Goal: Find specific page/section: Find specific page/section

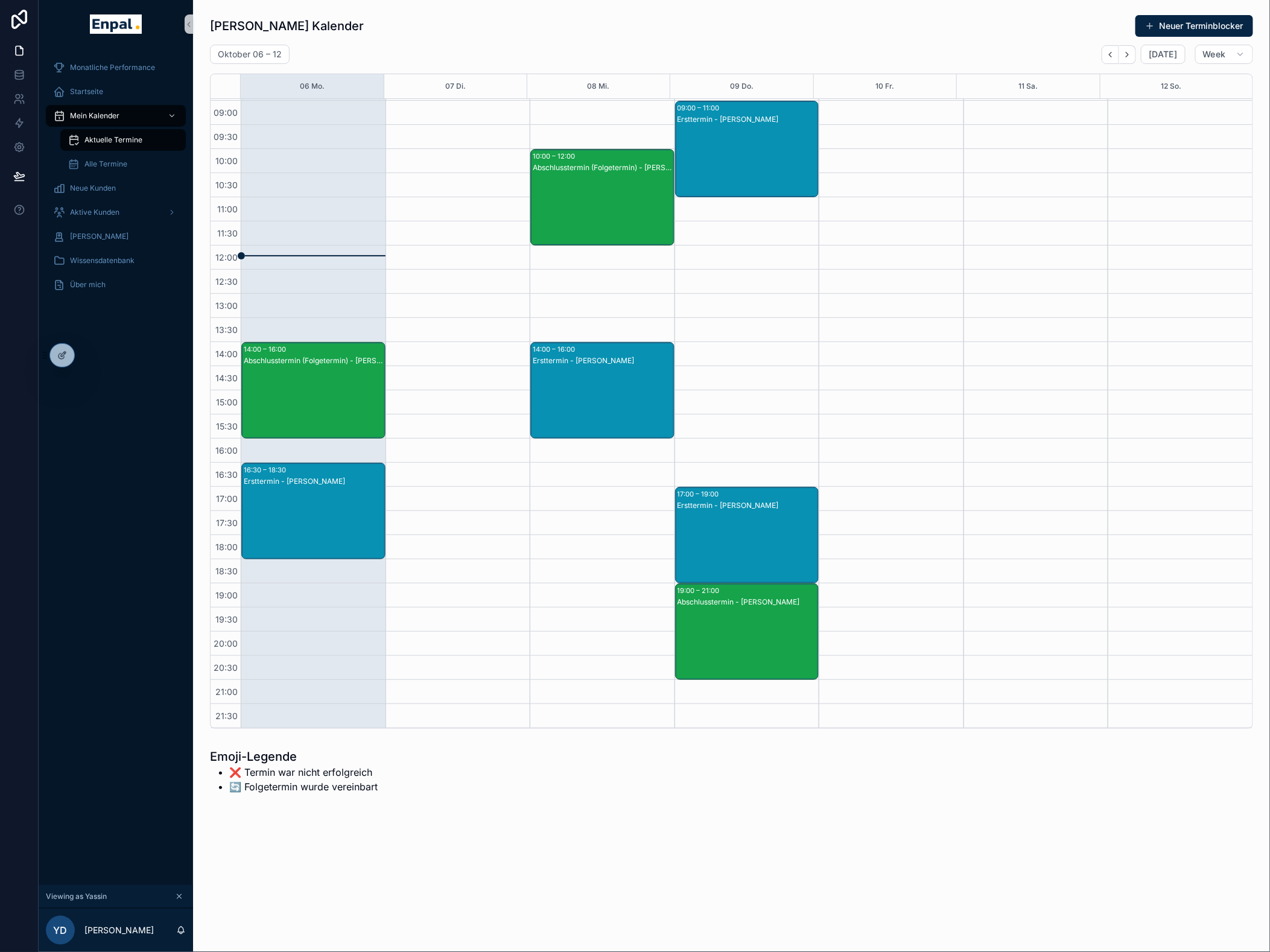
scroll to position [87, 0]
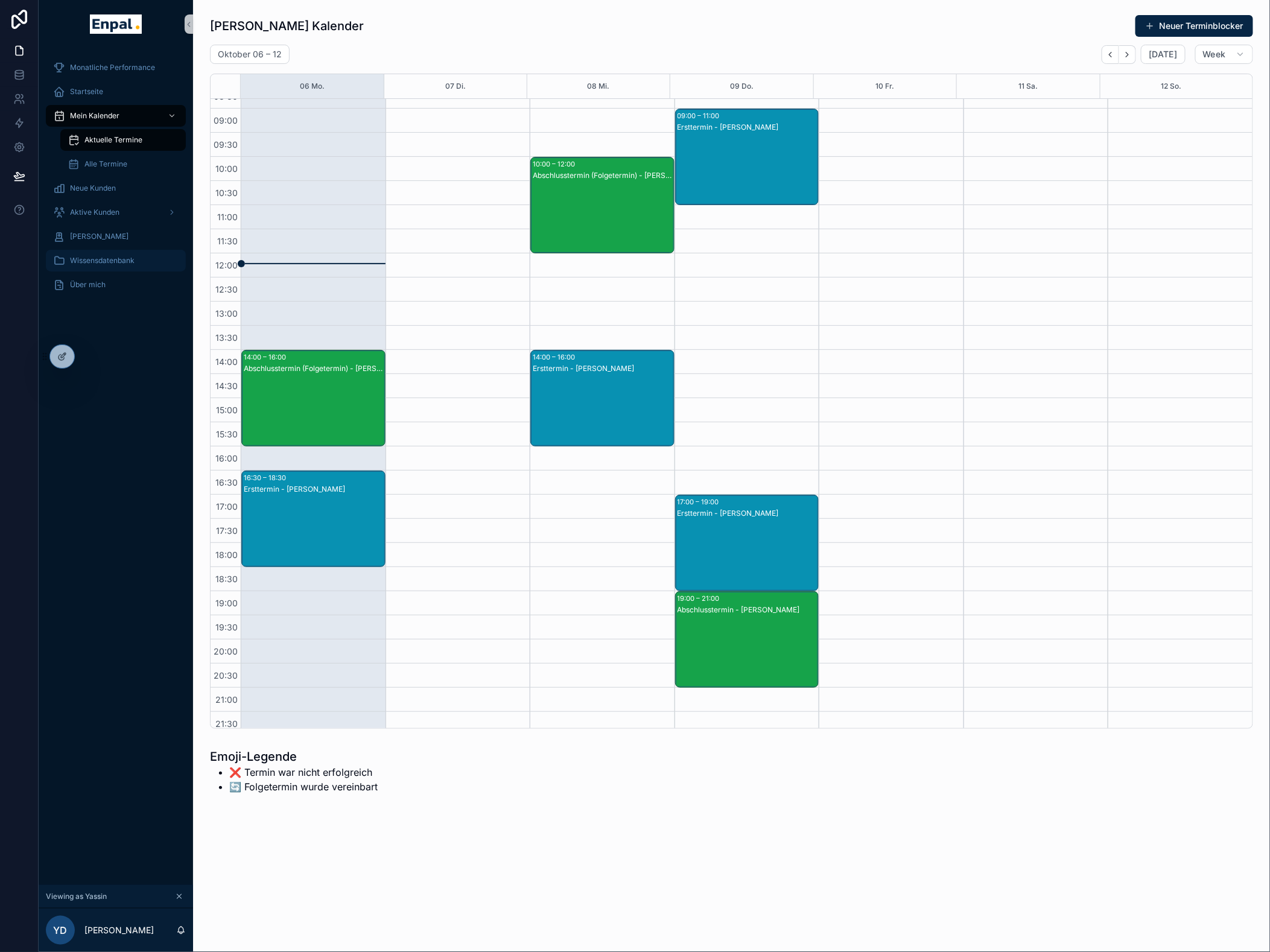
drag, startPoint x: 94, startPoint y: 263, endPoint x: 136, endPoint y: 257, distance: 42.4
click at [94, 263] on span "Wissensdatenbank" at bounding box center [102, 260] width 65 height 9
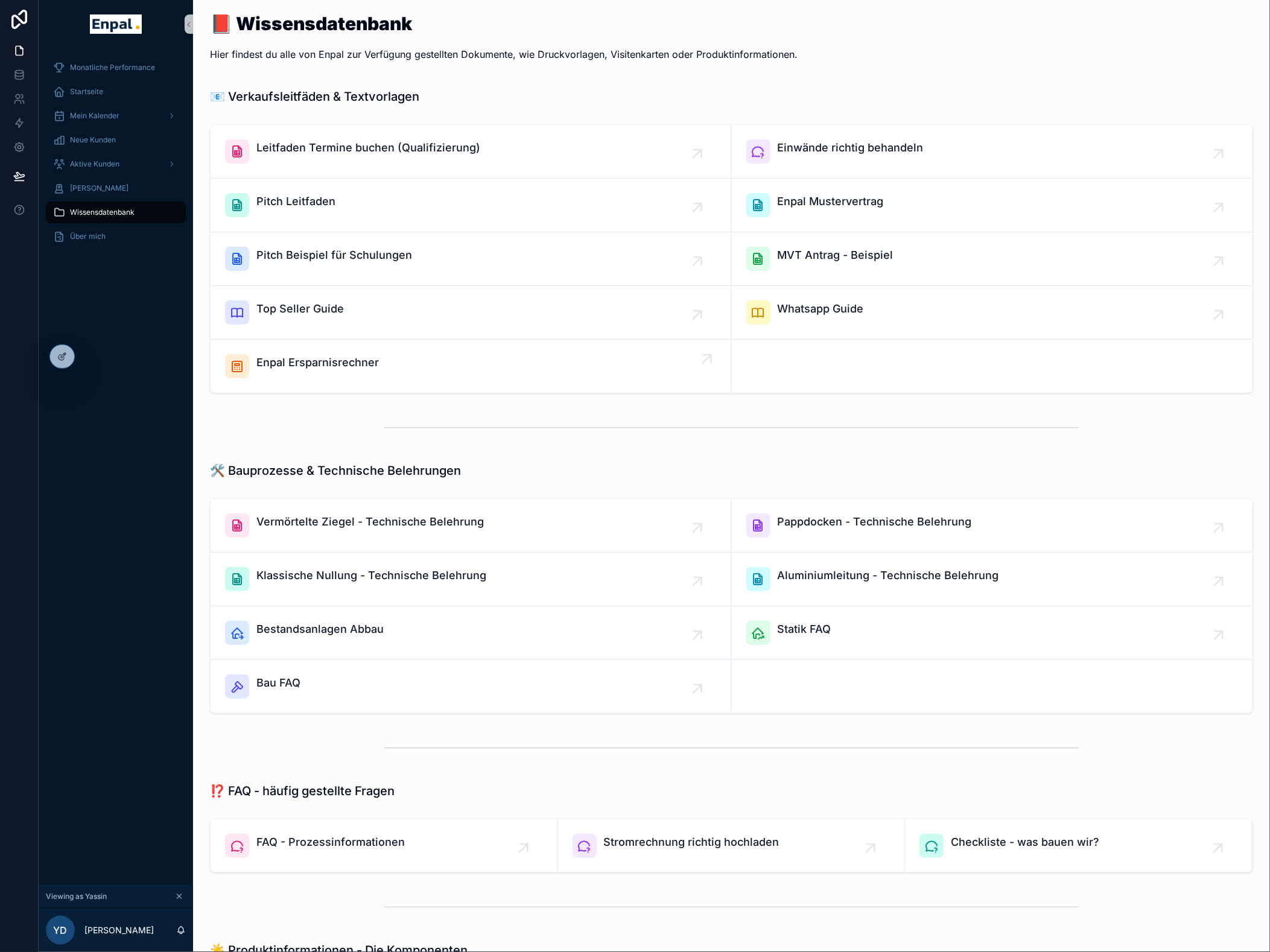
click at [333, 352] on link "Enpal Ersparnisrechner" at bounding box center [471, 366] width 522 height 53
click at [294, 360] on span "Enpal Ersparnisrechner" at bounding box center [318, 363] width 123 height 17
click at [101, 95] on span "Startseite" at bounding box center [86, 91] width 33 height 9
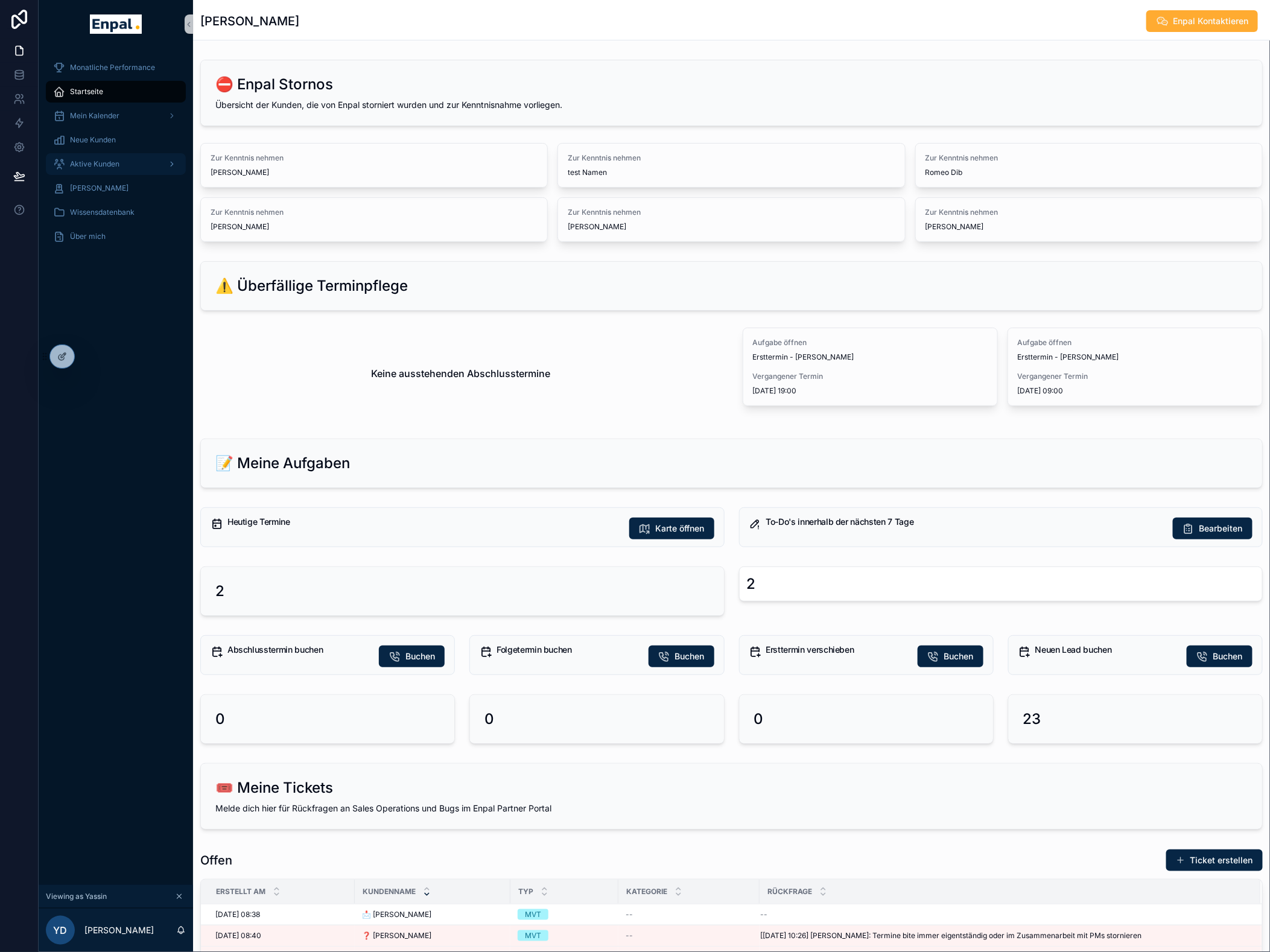
click at [100, 165] on span "Aktive Kunden" at bounding box center [94, 164] width 50 height 9
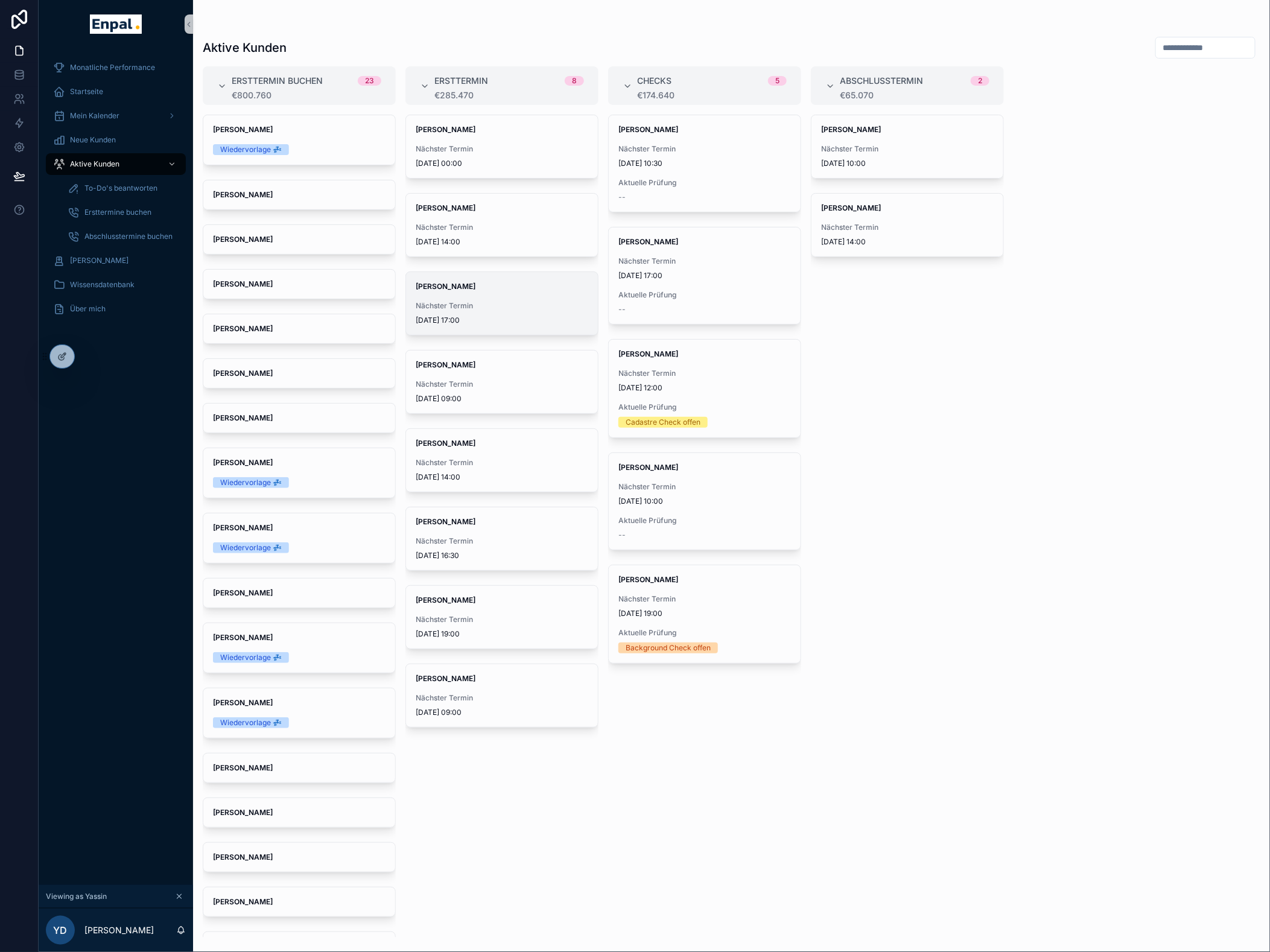
click at [476, 282] on strong "[PERSON_NAME]" at bounding box center [445, 286] width 60 height 9
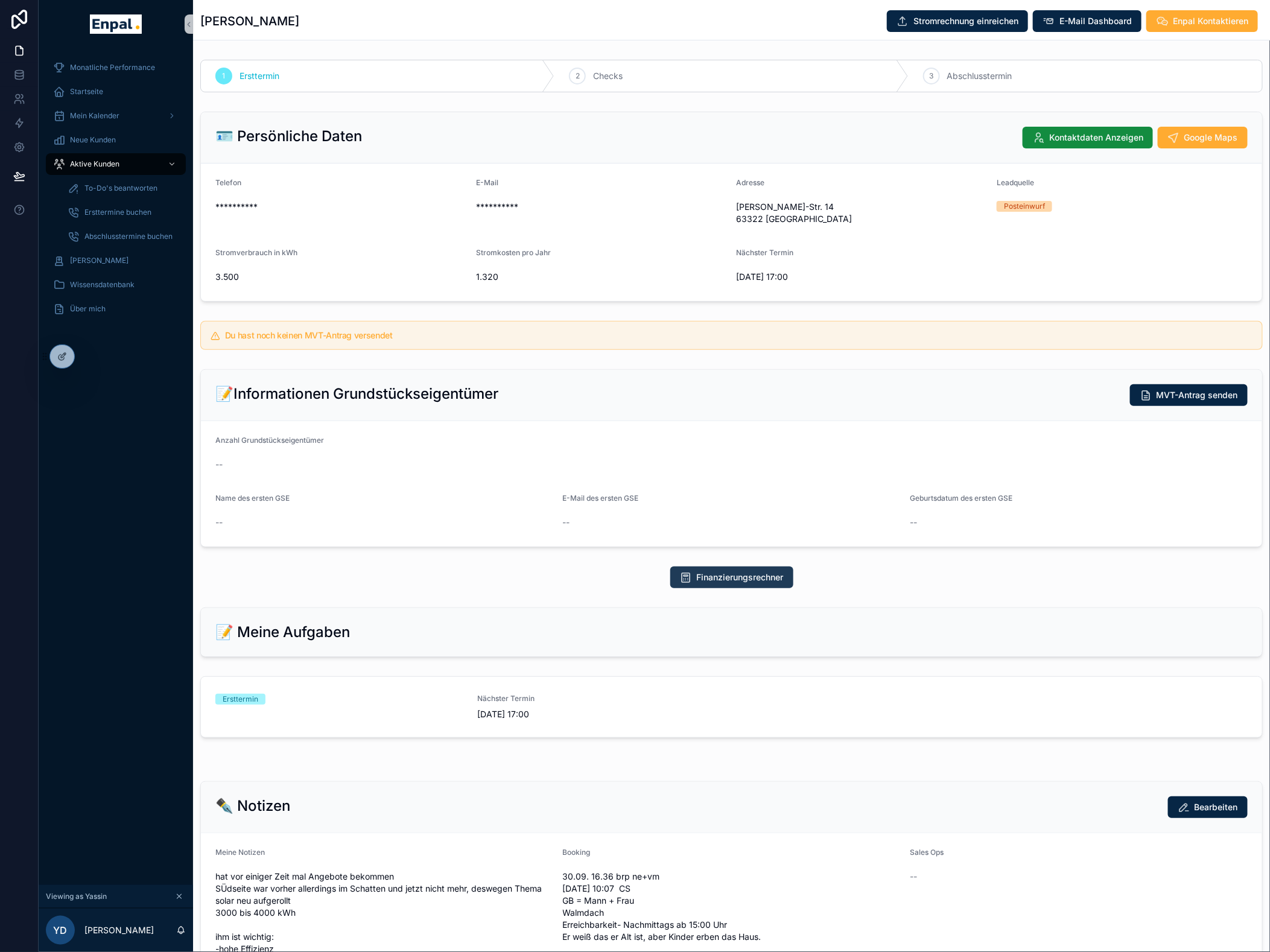
click at [769, 421] on button "Finanzierungsrechner" at bounding box center [731, 577] width 123 height 22
